Goal: Task Accomplishment & Management: Manage account settings

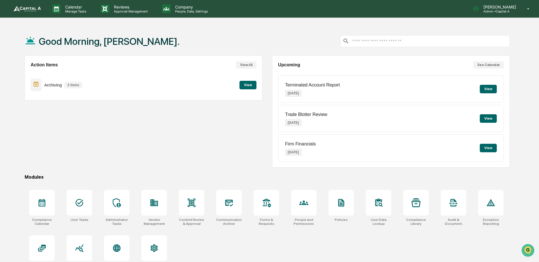
click at [244, 84] on button "View" at bounding box center [247, 85] width 17 height 8
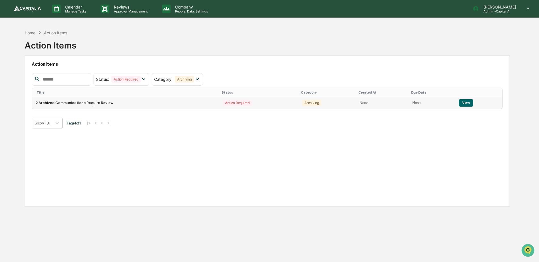
click at [462, 102] on button "View" at bounding box center [466, 102] width 14 height 7
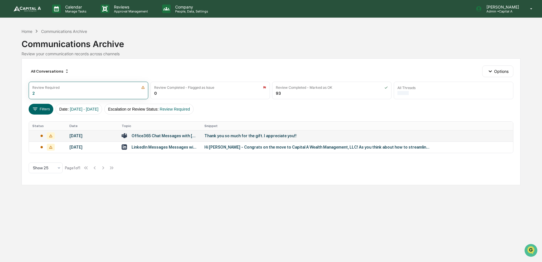
click at [160, 135] on div "Office365 Chat Messages with [PERSON_NAME], [PERSON_NAME], CPA on [DATE]" at bounding box center [164, 135] width 66 height 5
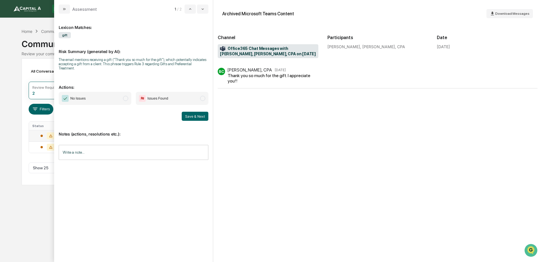
click at [104, 95] on span "No Issues" at bounding box center [95, 98] width 73 height 13
click at [202, 113] on button "Save & Next" at bounding box center [195, 116] width 27 height 9
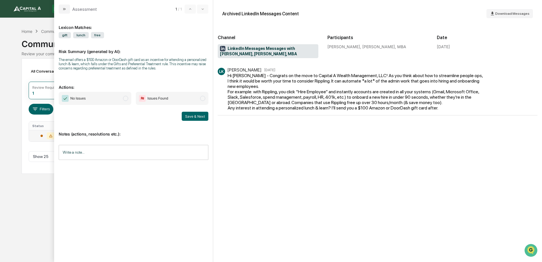
click at [119, 95] on span "No Issues" at bounding box center [95, 98] width 73 height 13
click at [188, 114] on button "Save & Next" at bounding box center [195, 116] width 27 height 9
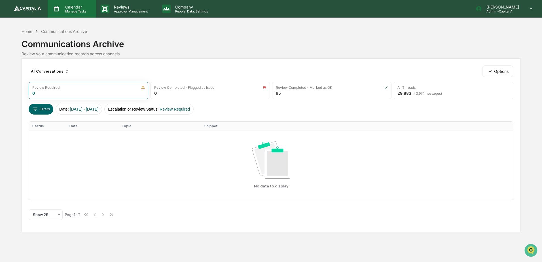
click at [74, 10] on p "Manage Tasks" at bounding box center [75, 11] width 29 height 4
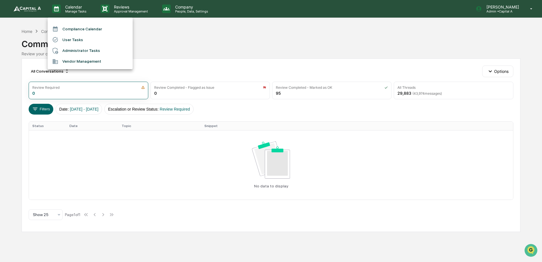
click at [81, 31] on li "Compliance Calendar" at bounding box center [90, 29] width 85 height 11
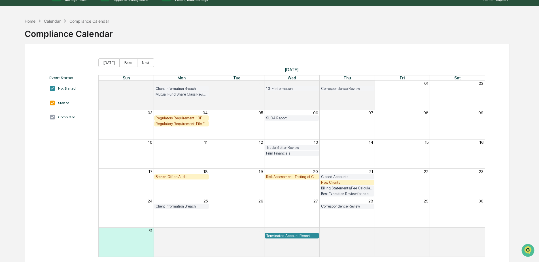
scroll to position [27, 0]
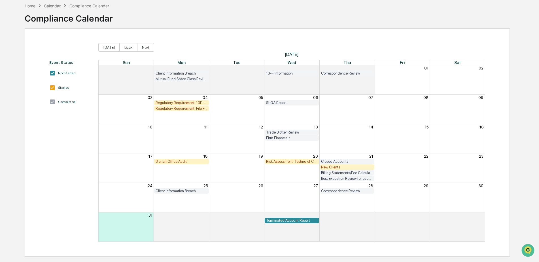
click at [179, 162] on div "Branch Office Audit" at bounding box center [182, 161] width 52 height 4
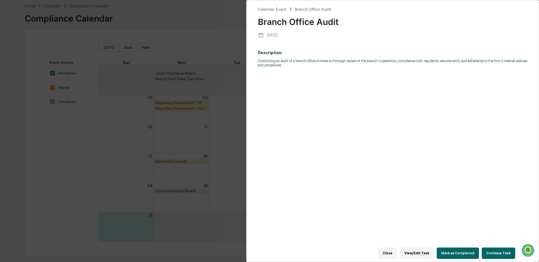
click at [459, 247] on button "Mark as Completed" at bounding box center [457, 252] width 42 height 11
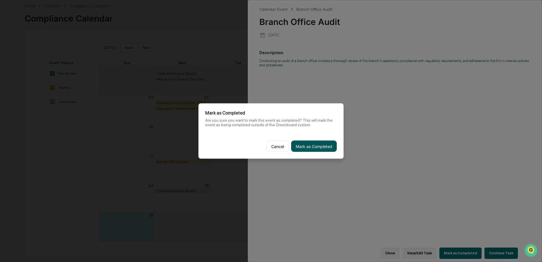
click at [320, 145] on button "Mark as Completed" at bounding box center [314, 145] width 46 height 11
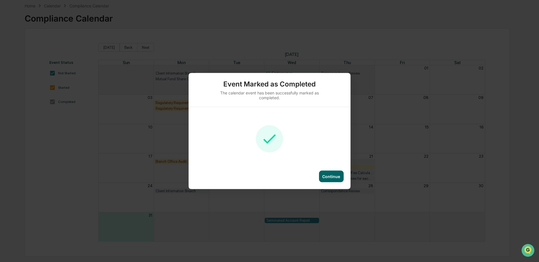
click at [336, 179] on div "Continue" at bounding box center [331, 177] width 25 height 12
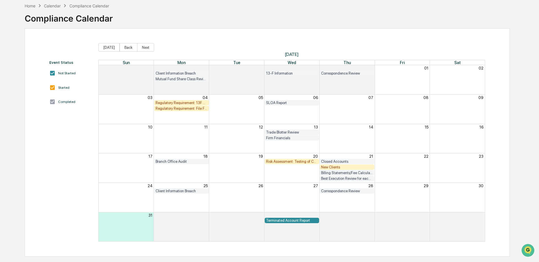
click at [338, 168] on div "New Clients" at bounding box center [347, 167] width 52 height 4
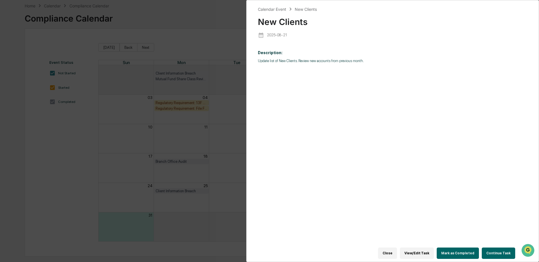
click at [397, 249] on button "Close" at bounding box center [387, 252] width 19 height 11
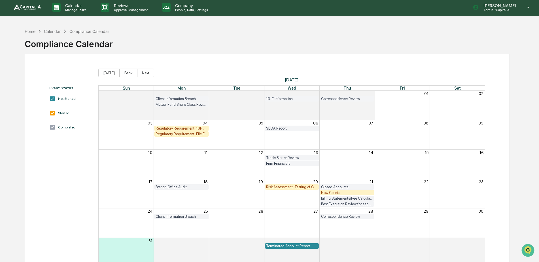
scroll to position [0, 0]
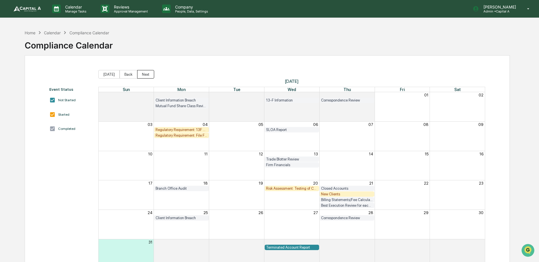
click at [148, 72] on button "Next" at bounding box center [145, 74] width 17 height 8
